Goal: Check status

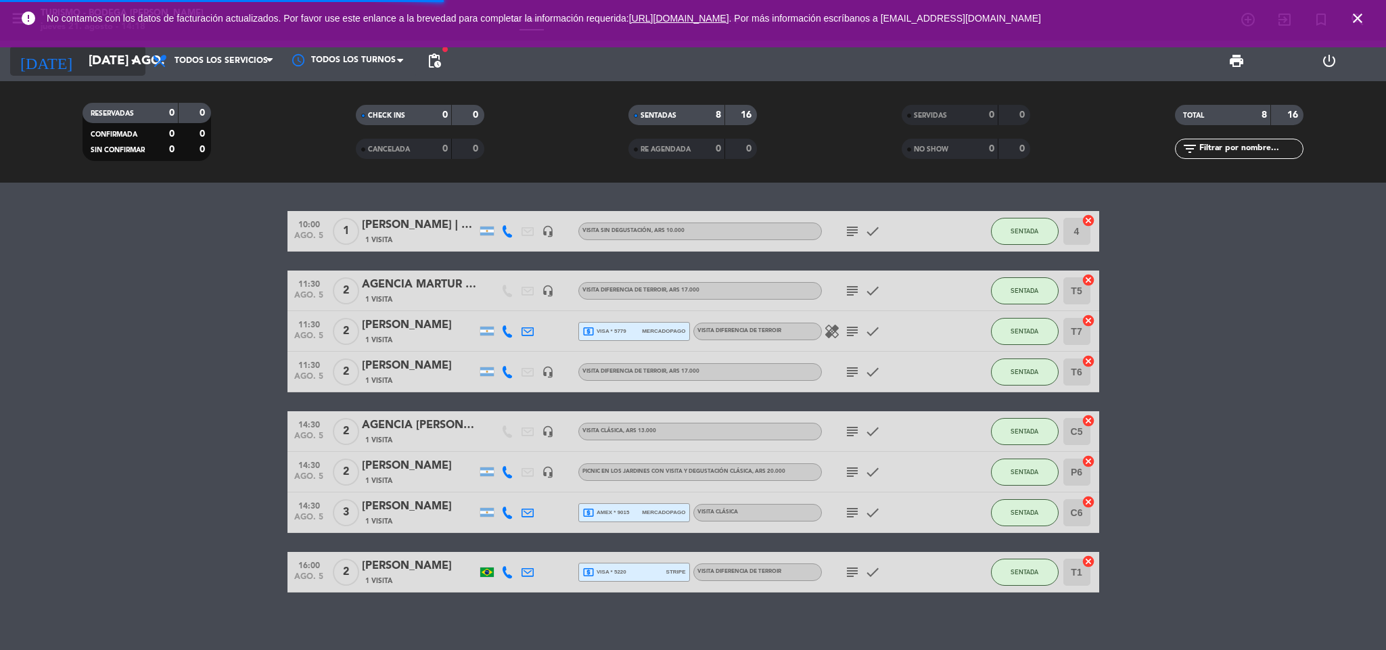
click at [96, 60] on input "[DATE] ago." at bounding box center [163, 61] width 163 height 28
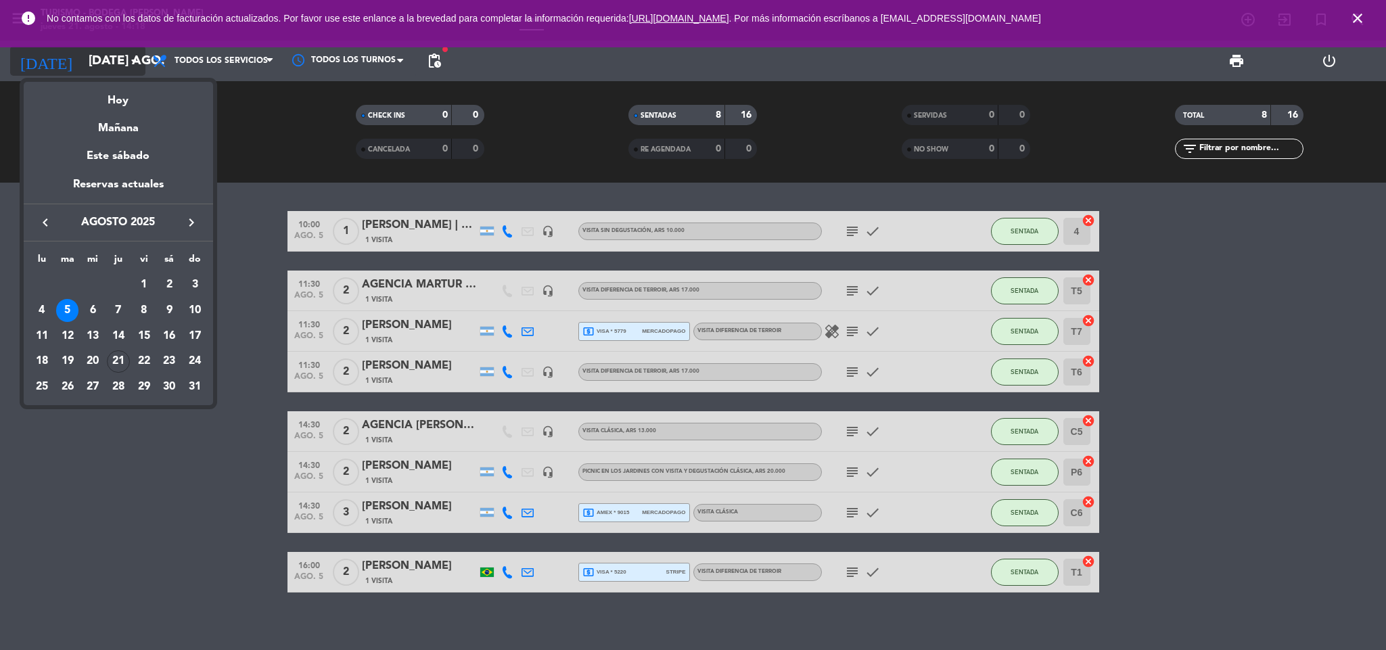
click at [96, 60] on div at bounding box center [693, 325] width 1386 height 650
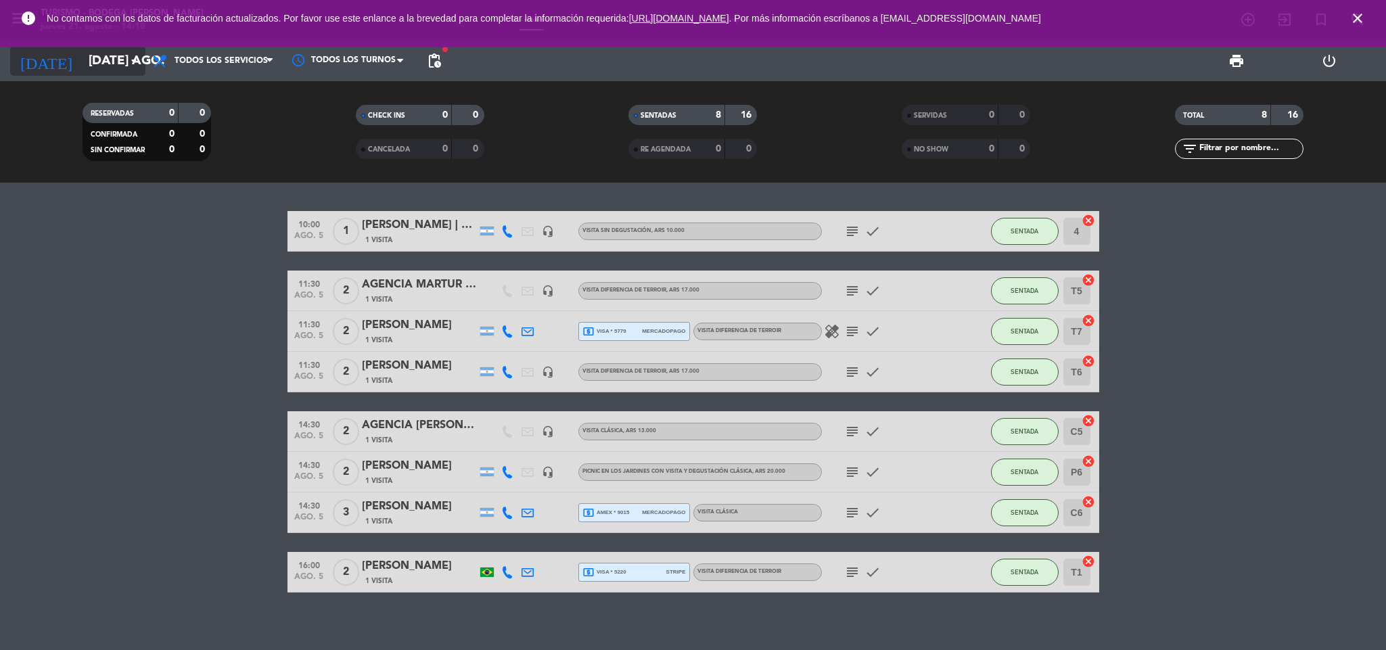
click at [98, 65] on input "[DATE] ago." at bounding box center [163, 61] width 163 height 28
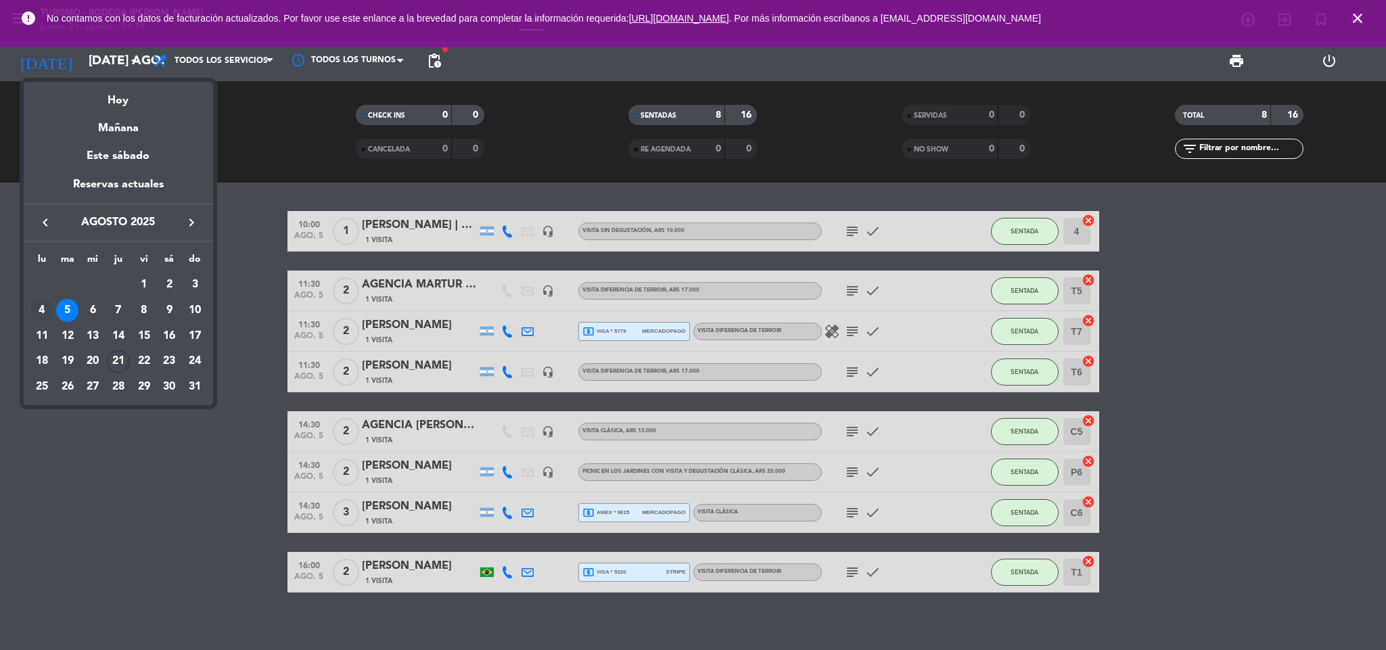
click at [49, 315] on div "4" at bounding box center [41, 310] width 23 height 23
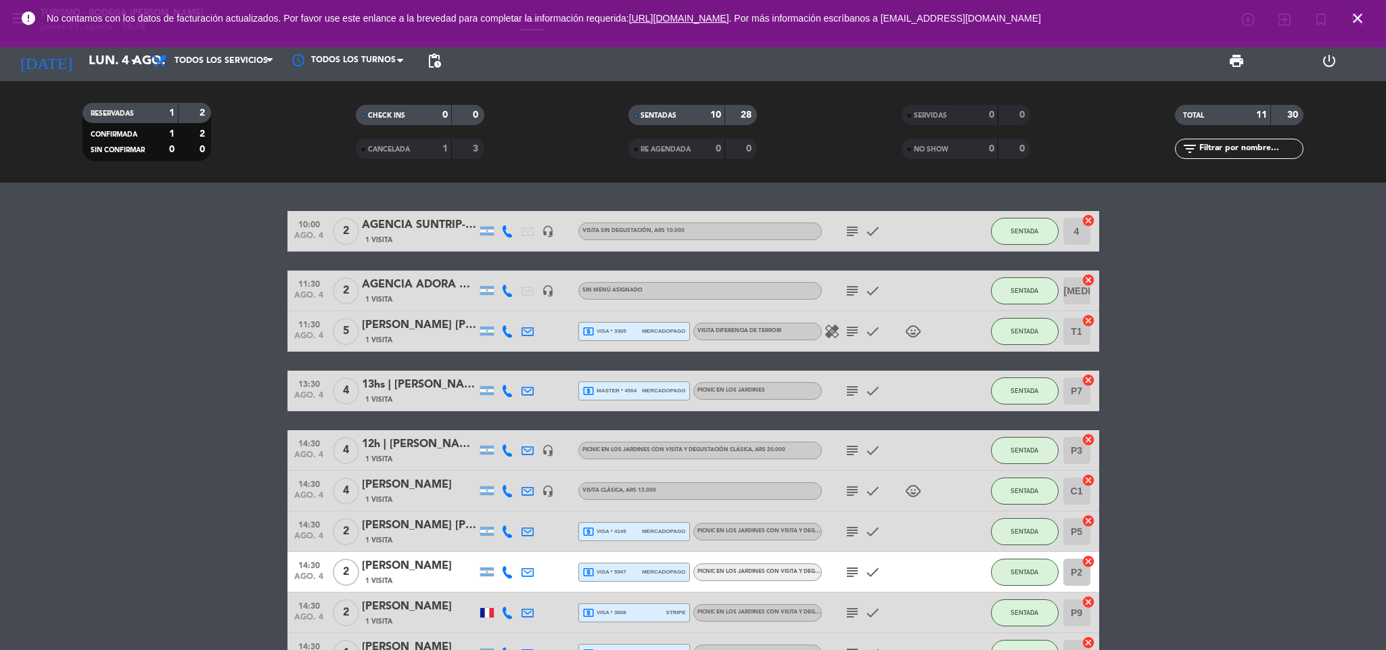
click at [416, 231] on div "AGENCIA SUNTRIP-[PERSON_NAME] [PERSON_NAME]" at bounding box center [419, 226] width 115 height 18
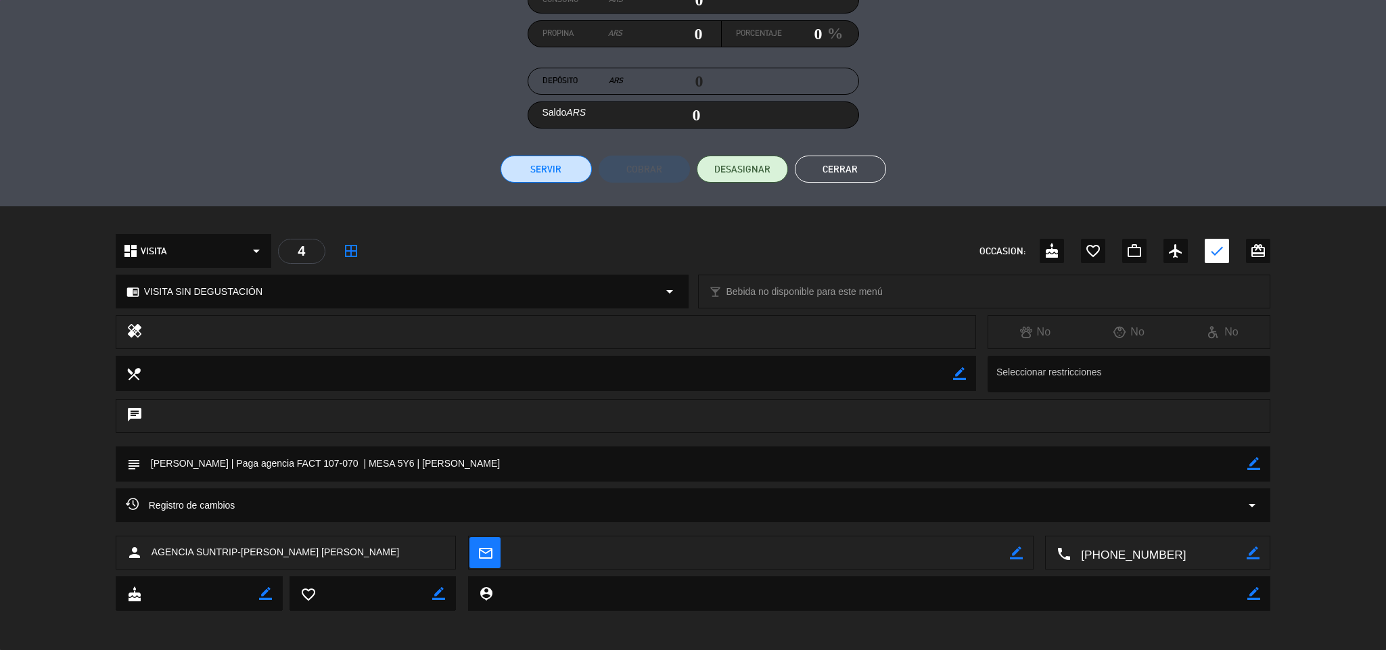
scroll to position [195, 0]
drag, startPoint x: 394, startPoint y: 554, endPoint x: 238, endPoint y: 552, distance: 155.6
click at [238, 552] on div "person AGENCIA SUNTRIP-[PERSON_NAME] [PERSON_NAME]" at bounding box center [286, 552] width 341 height 34
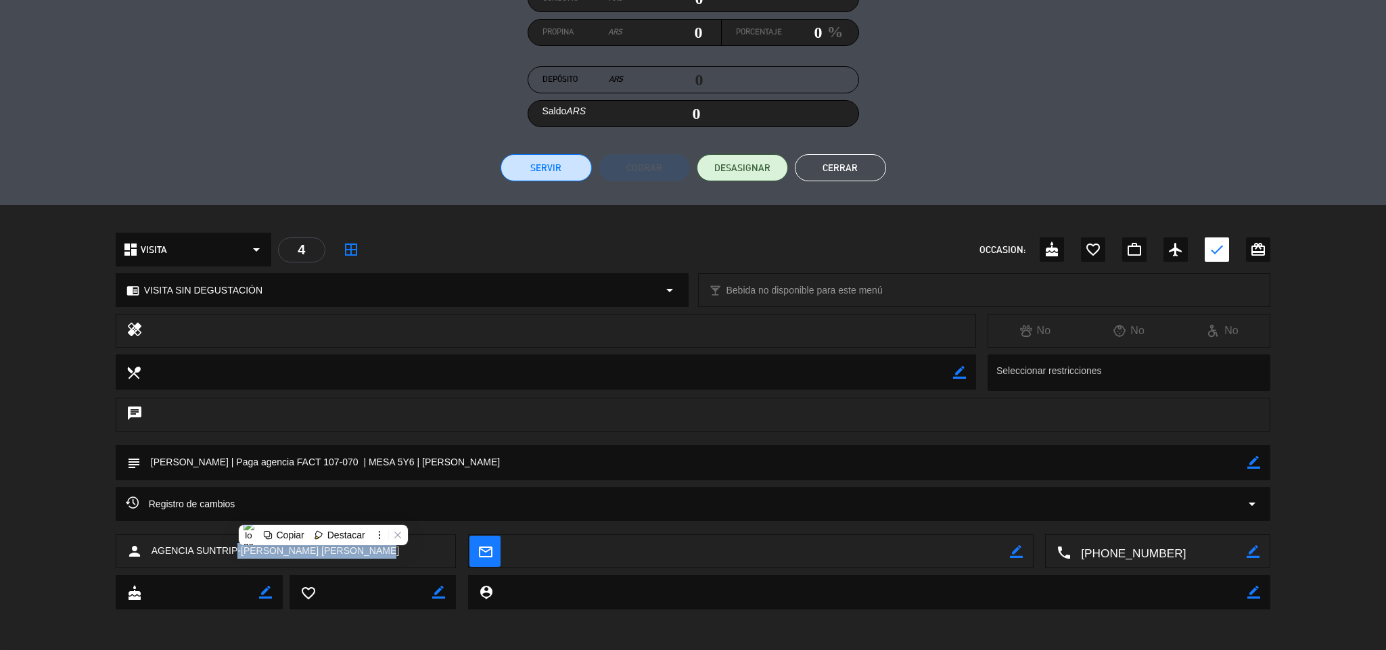
copy span "-[PERSON_NAME] [PERSON_NAME]"
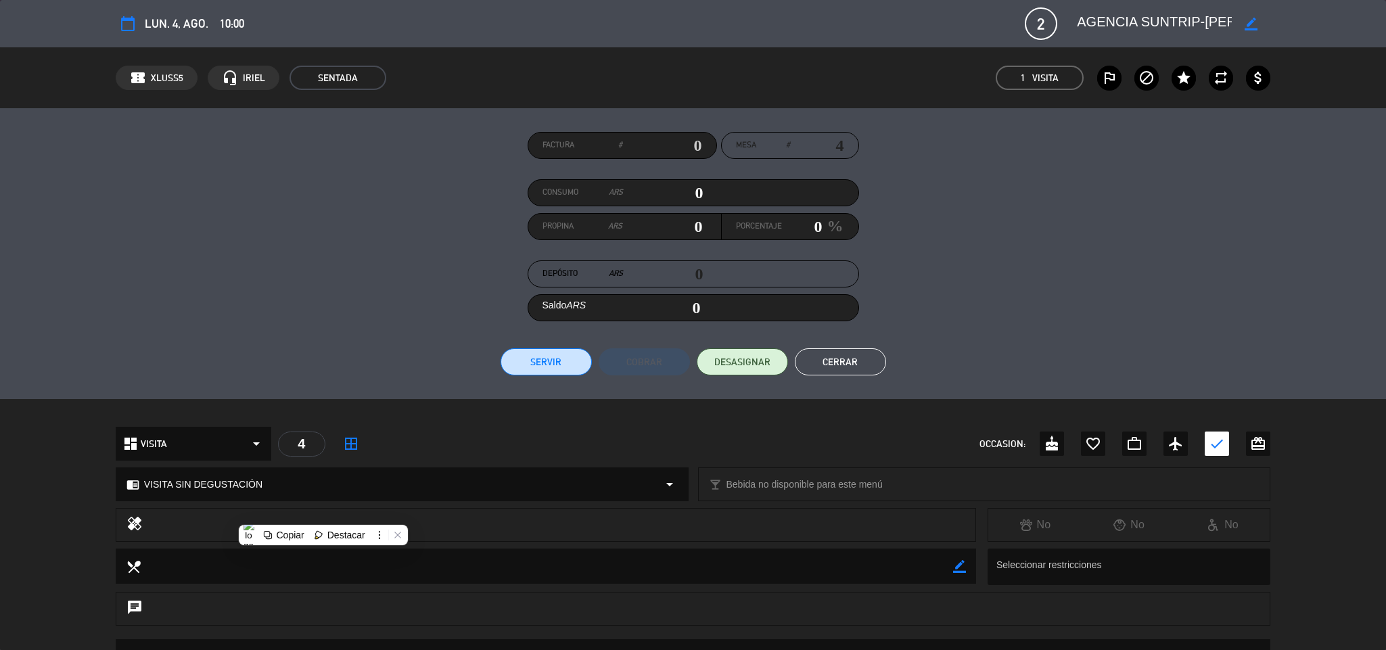
click at [869, 352] on button "Cerrar" at bounding box center [840, 361] width 91 height 27
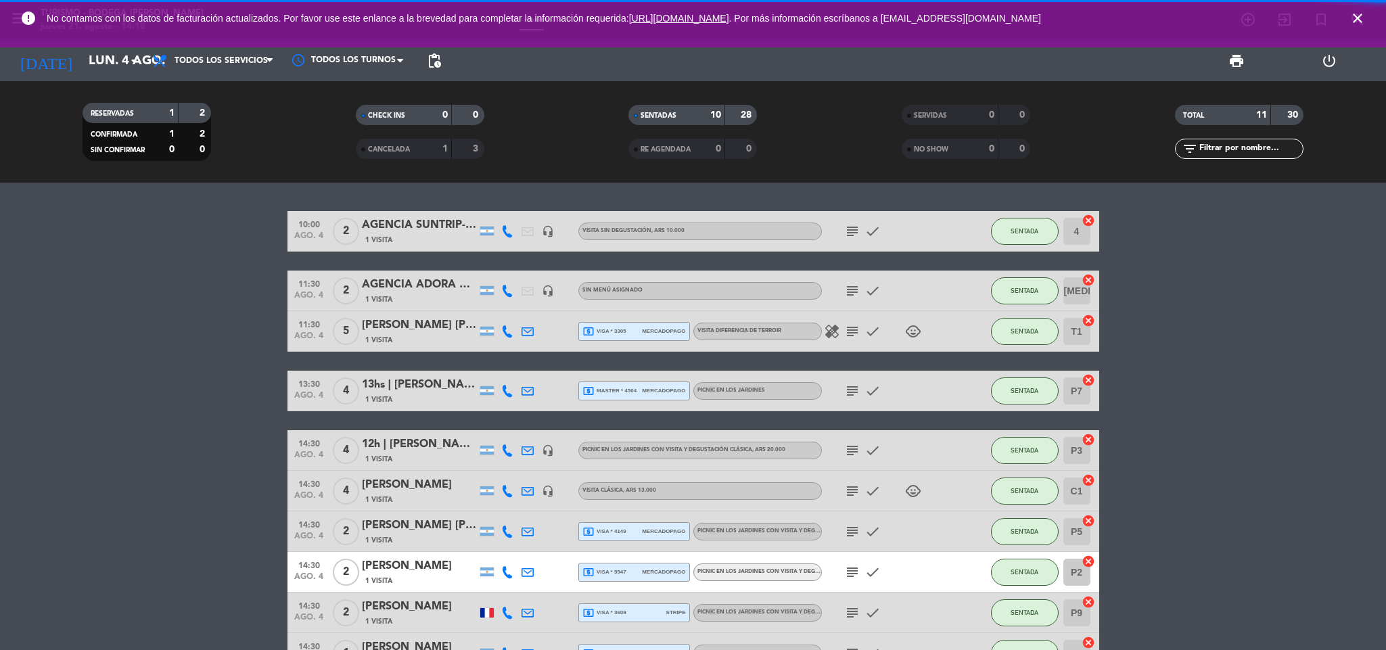
click at [847, 287] on icon "subject" at bounding box center [852, 291] width 16 height 16
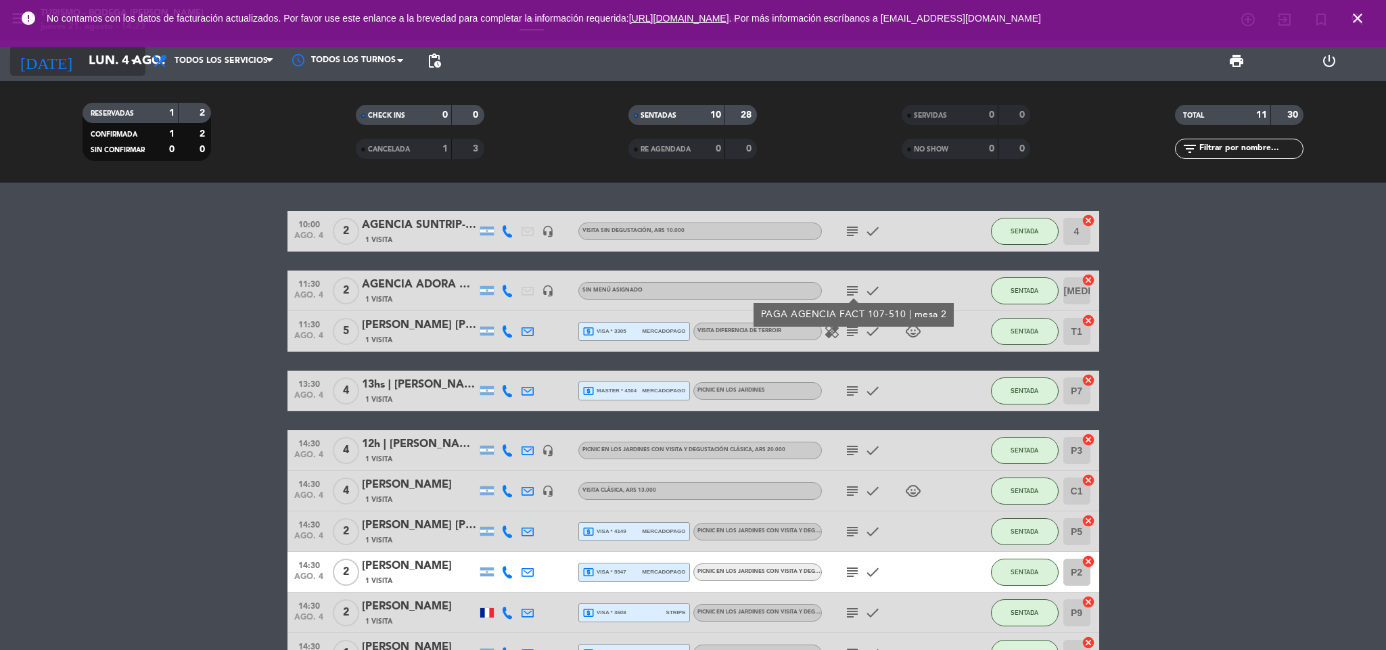
click at [118, 67] on input "lun. 4 ago." at bounding box center [163, 61] width 163 height 28
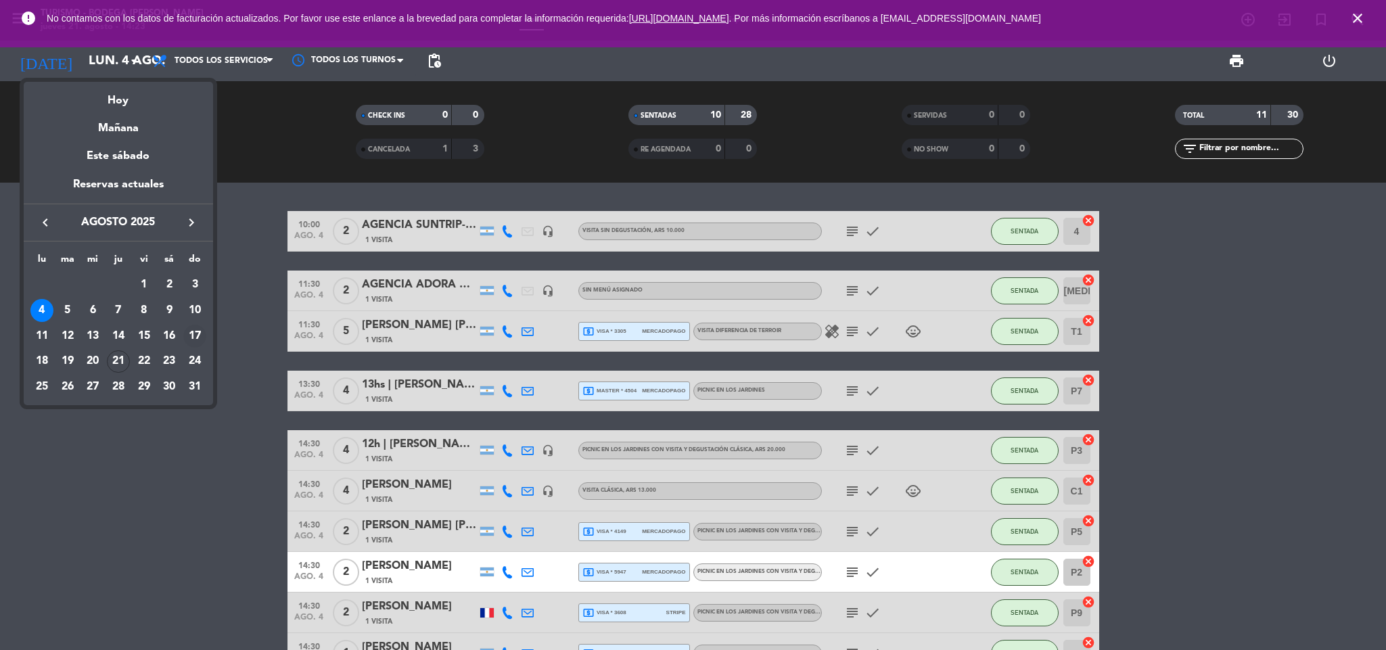
click at [195, 339] on div "17" at bounding box center [194, 336] width 23 height 23
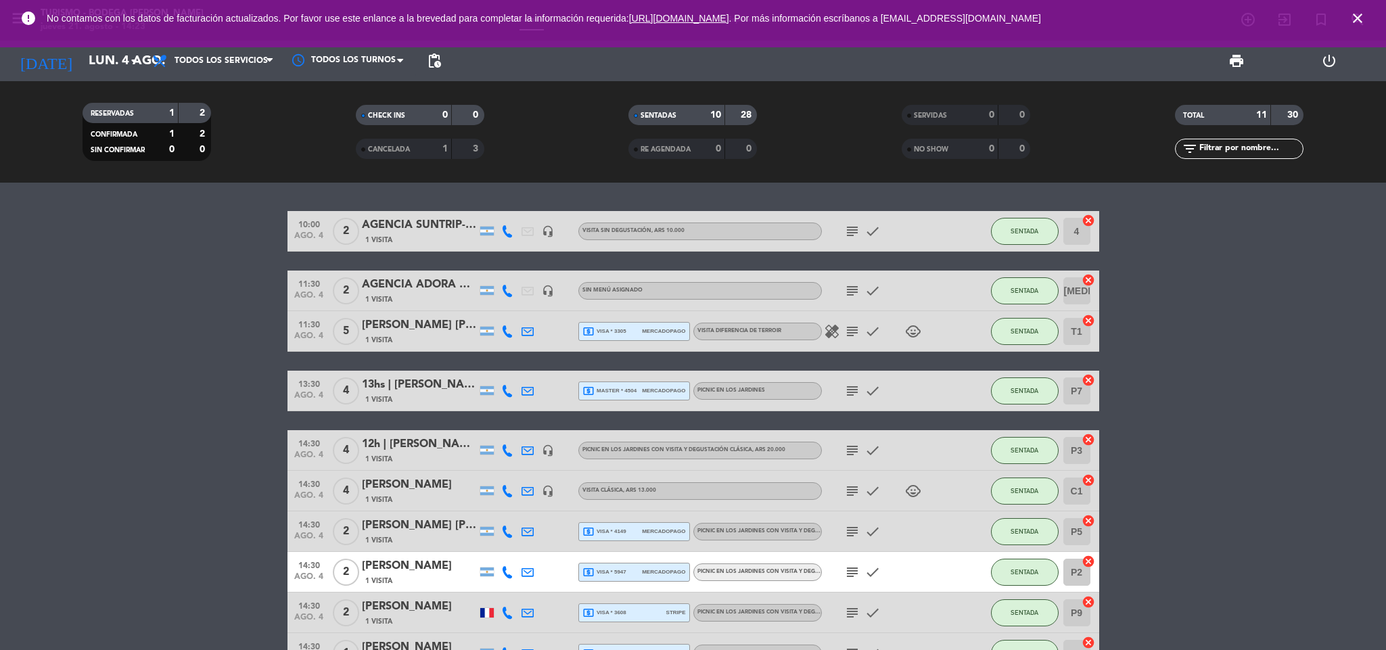
type input "dom. 17 ago."
